Goal: Task Accomplishment & Management: Use online tool/utility

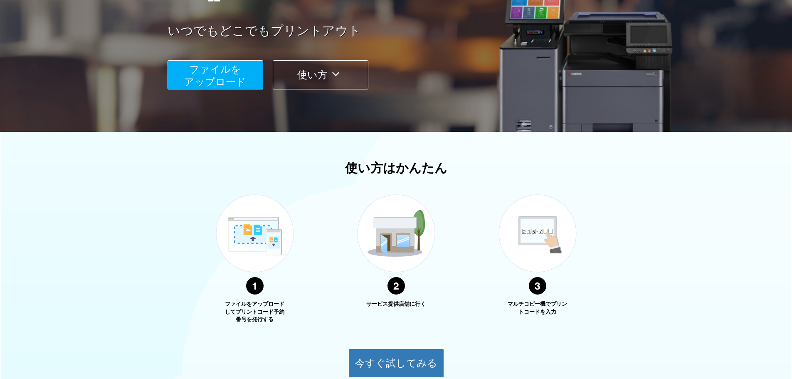
scroll to position [212, 0]
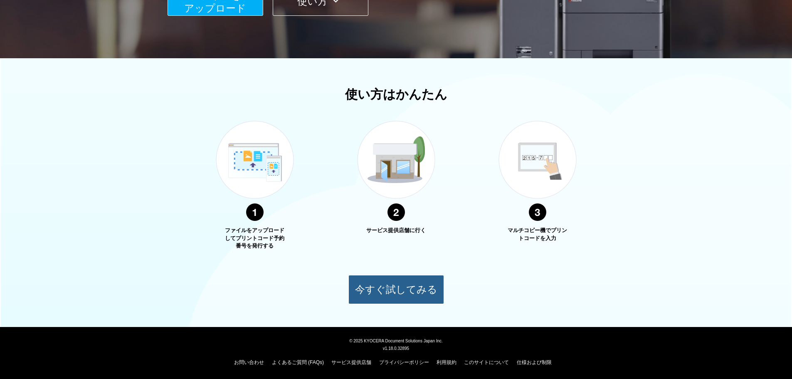
click at [390, 293] on button "今すぐ試してみる" at bounding box center [396, 289] width 96 height 29
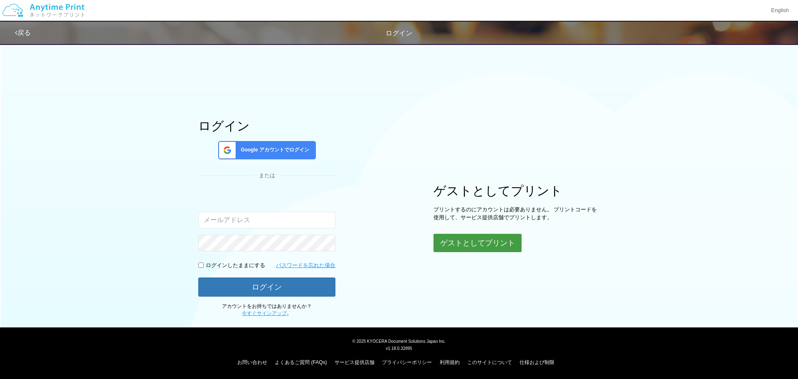
click at [474, 239] on button "ゲストとしてプリント" at bounding box center [477, 243] width 88 height 18
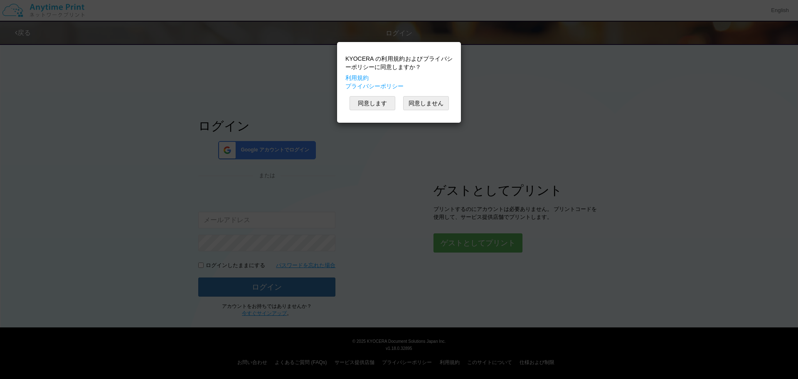
click at [378, 111] on div "KYOCERA の利用規約およびプライバシーポリシーに同意しますか？ 利用規約 プライバシーポリシー 同意します 同意しません" at bounding box center [399, 82] width 116 height 72
click at [375, 103] on button "同意します" at bounding box center [372, 103] width 46 height 14
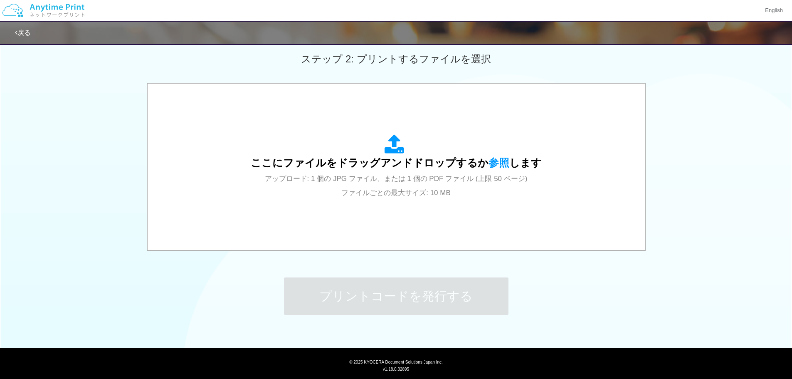
scroll to position [242, 0]
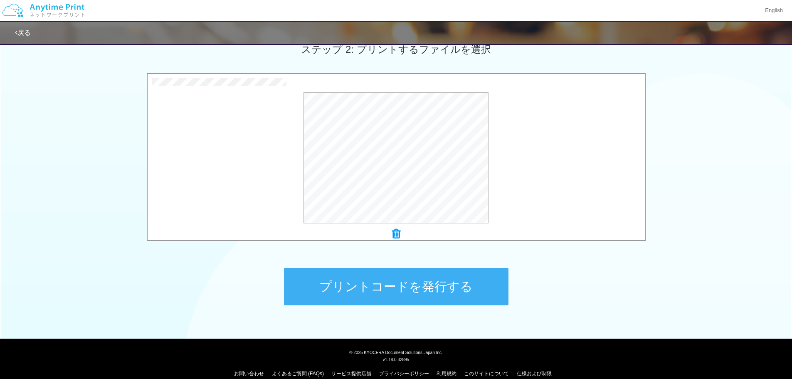
click at [457, 289] on button "プリントコードを発行する" at bounding box center [396, 286] width 224 height 37
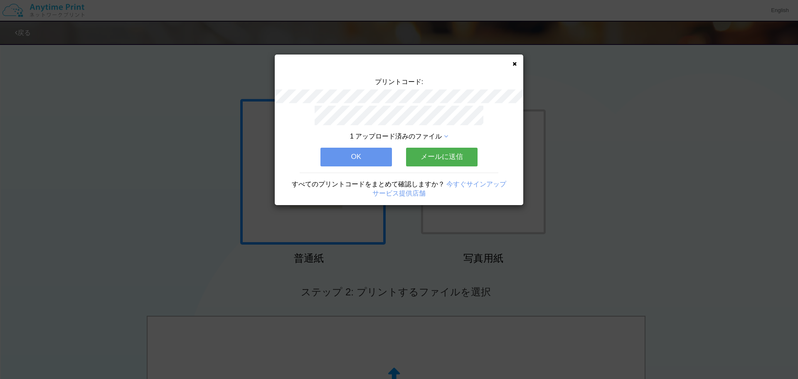
click at [443, 151] on button "メールに送信" at bounding box center [441, 157] width 71 height 18
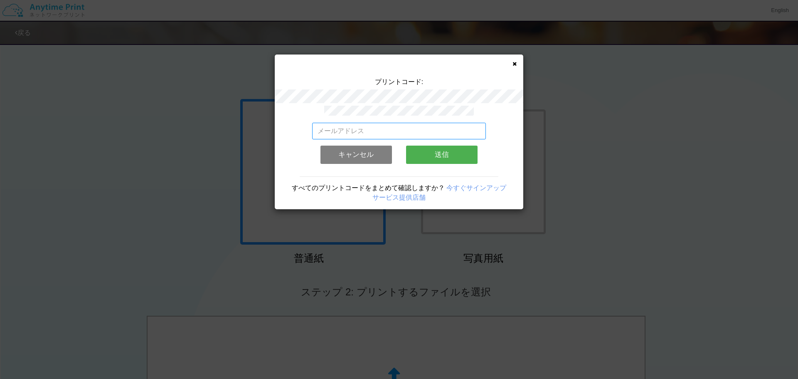
click at [408, 123] on input "email" at bounding box center [399, 131] width 174 height 17
type input "[EMAIL_ADDRESS][DOMAIN_NAME]"
click at [430, 146] on button "送信" at bounding box center [441, 154] width 71 height 18
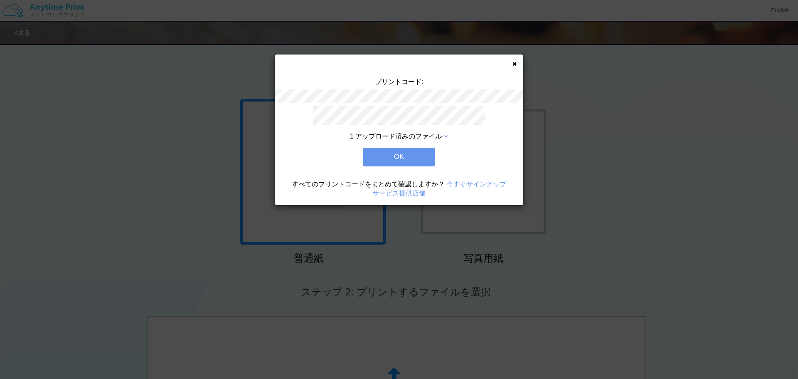
click at [420, 152] on button "OK" at bounding box center [398, 157] width 71 height 18
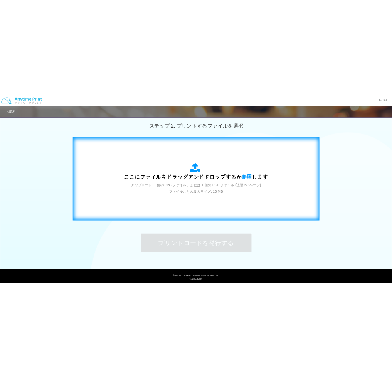
scroll to position [253, 0]
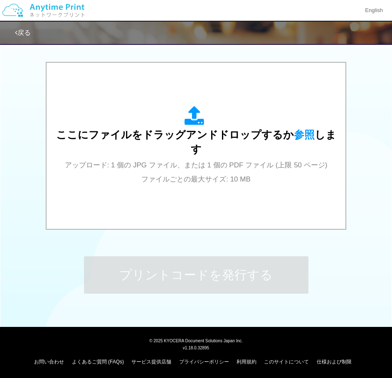
click at [359, 93] on div "ここにファイルをドラッグアンドドロップするか 参照 します アップロード: 1 個の JPG ファイル、または 1 個の PDF ファイル (上限 50 ペー…" at bounding box center [196, 147] width 392 height 170
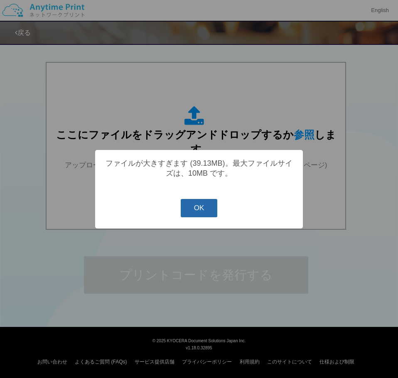
click at [201, 207] on button "OK" at bounding box center [199, 208] width 37 height 18
click at [197, 207] on button "OK" at bounding box center [199, 208] width 37 height 18
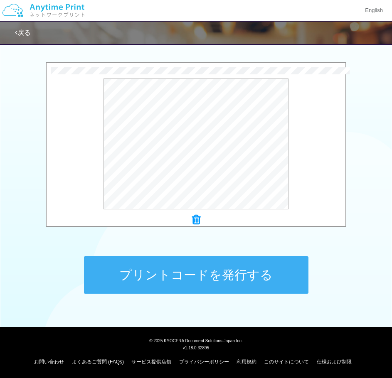
click at [230, 275] on button "プリントコードを発行する" at bounding box center [196, 274] width 224 height 37
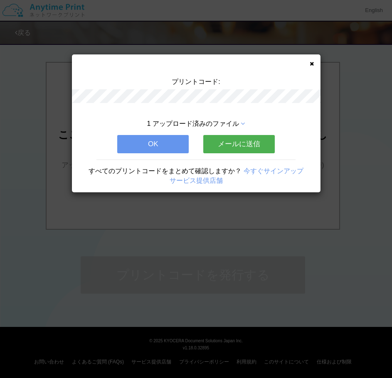
scroll to position [0, 0]
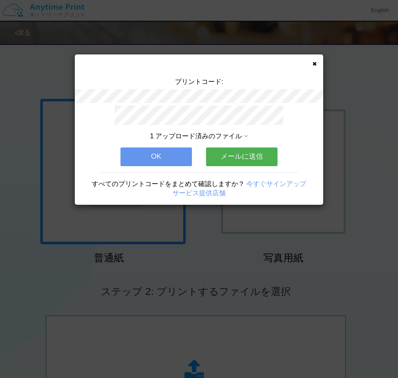
click at [230, 157] on button "メールに送信" at bounding box center [241, 157] width 71 height 18
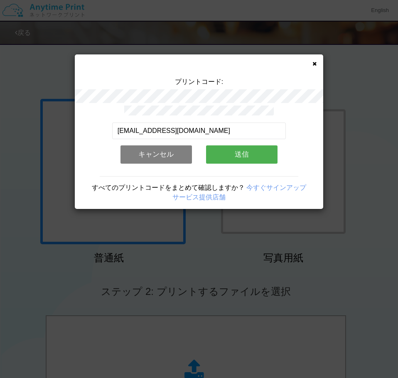
click at [233, 156] on button "送信" at bounding box center [241, 154] width 71 height 18
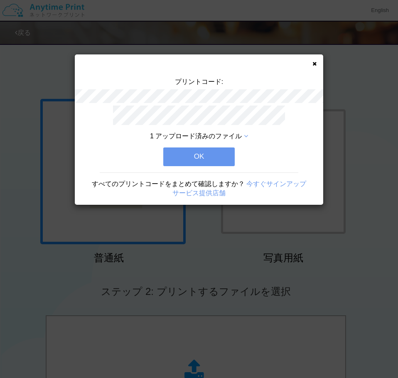
click at [223, 157] on button "OK" at bounding box center [198, 157] width 71 height 18
